Goal: Task Accomplishment & Management: Manage account settings

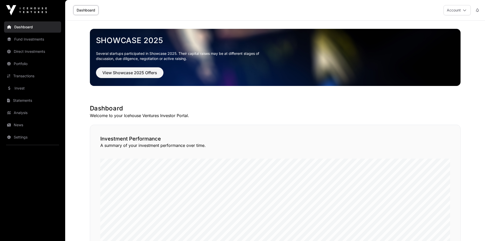
click at [87, 11] on link "Dashboard" at bounding box center [85, 10] width 25 height 10
click at [16, 38] on link "Fund Investments" at bounding box center [32, 39] width 57 height 11
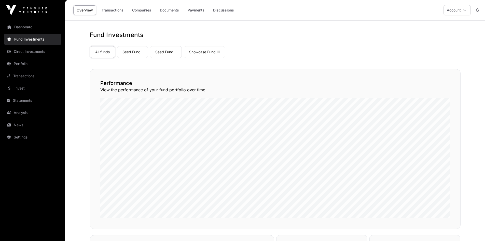
click at [15, 50] on link "Direct Investments" at bounding box center [32, 51] width 57 height 11
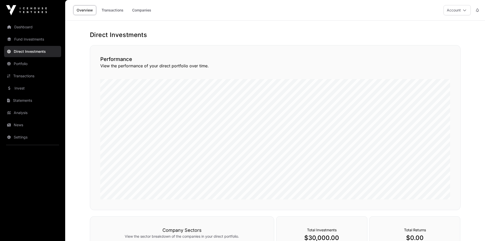
click at [448, 10] on button "Account" at bounding box center [457, 10] width 27 height 10
click at [429, 72] on span "Sign Out" at bounding box center [425, 71] width 15 height 5
